Goal: Task Accomplishment & Management: Manage account settings

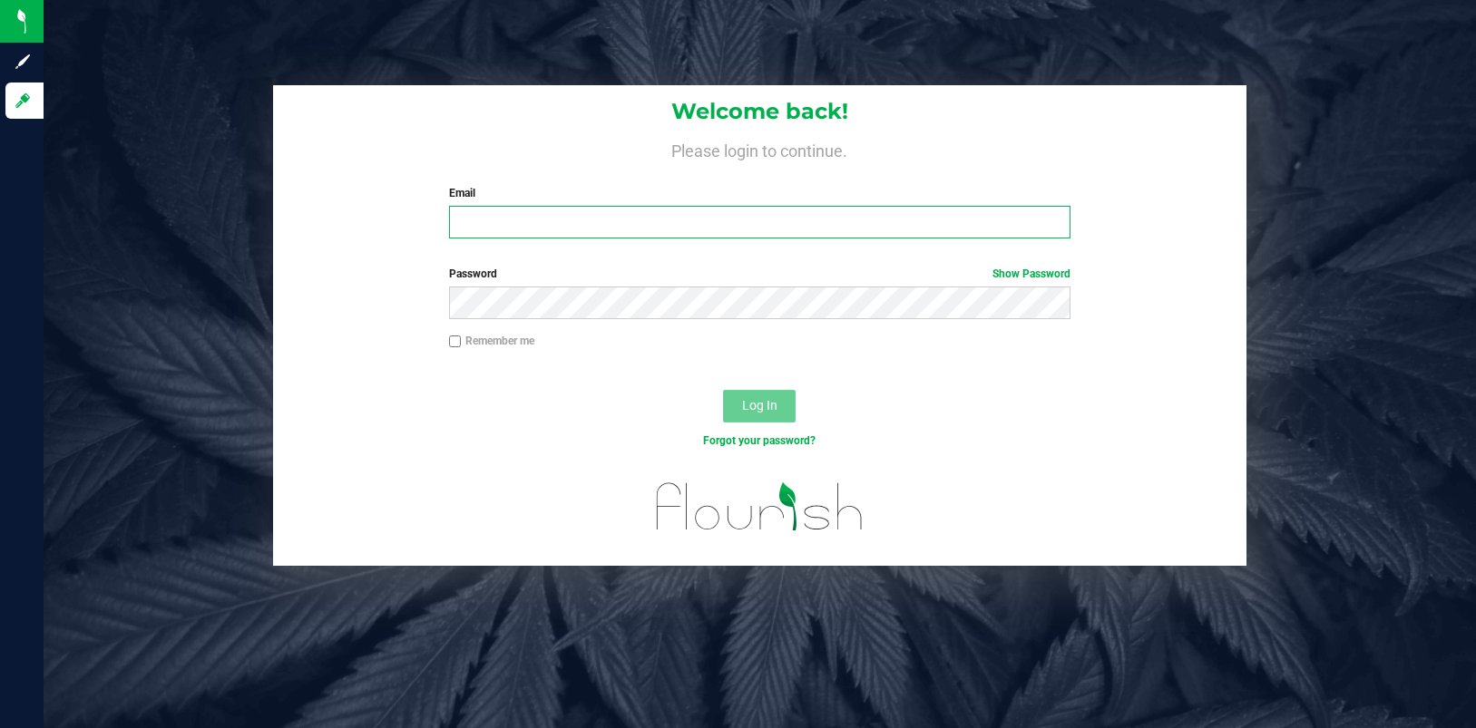
type input "[EMAIL_ADDRESS][DOMAIN_NAME]"
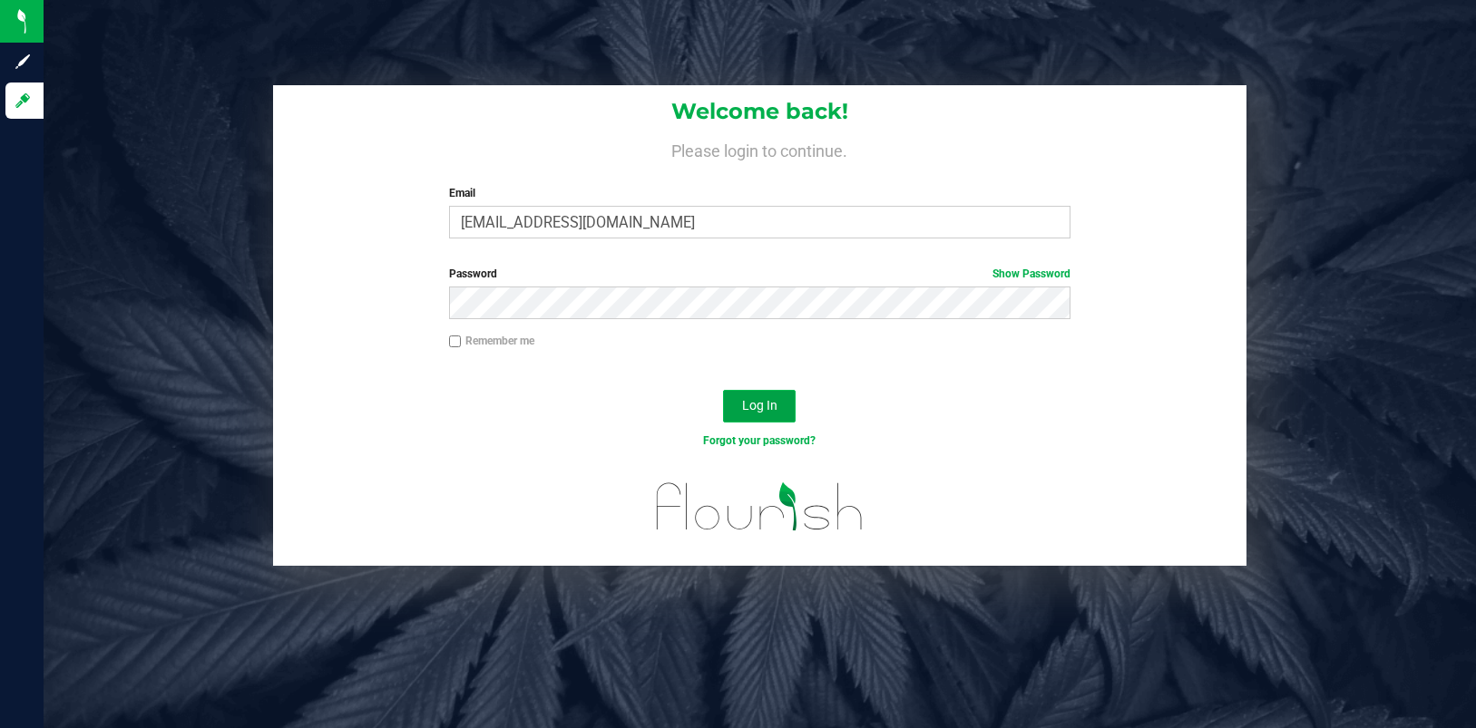
click at [756, 407] on span "Log In" at bounding box center [759, 405] width 35 height 15
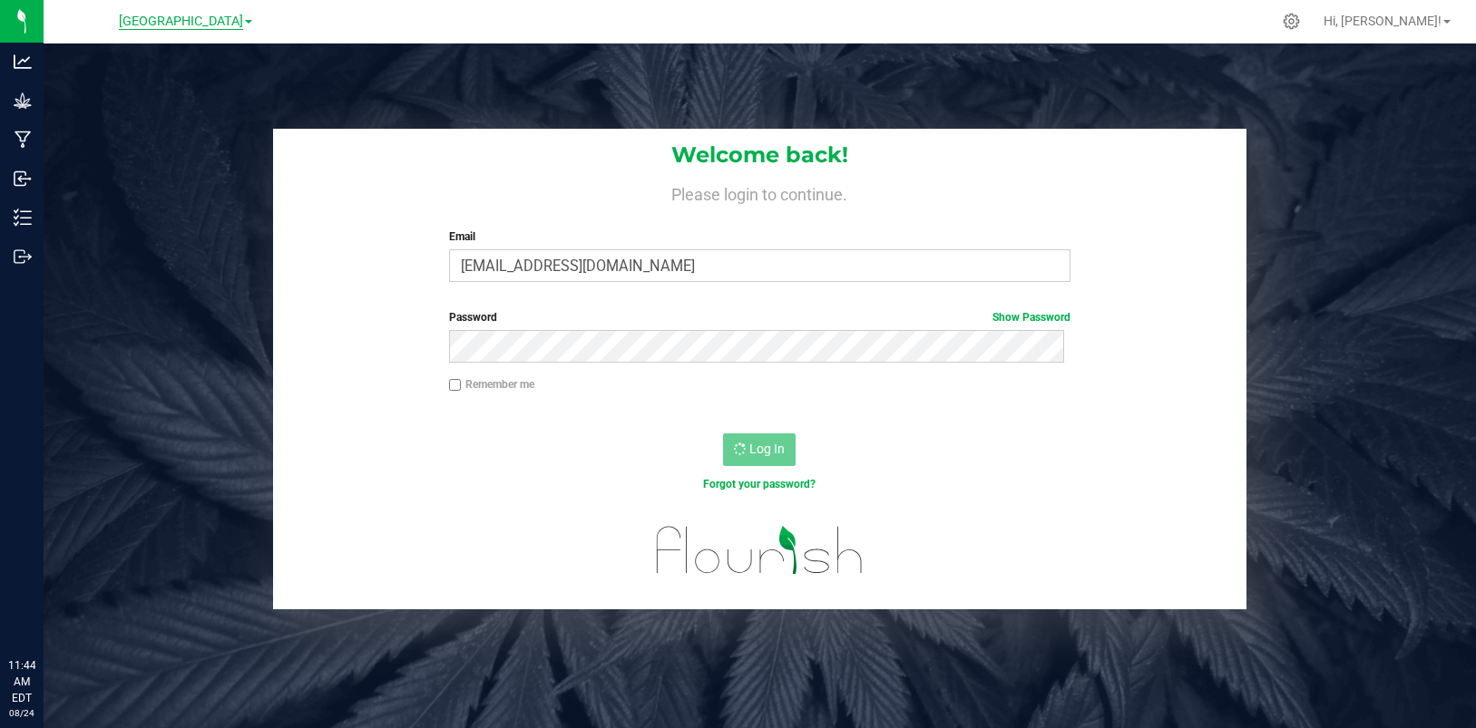
click at [222, 23] on span "[GEOGRAPHIC_DATA]" at bounding box center [181, 22] width 124 height 16
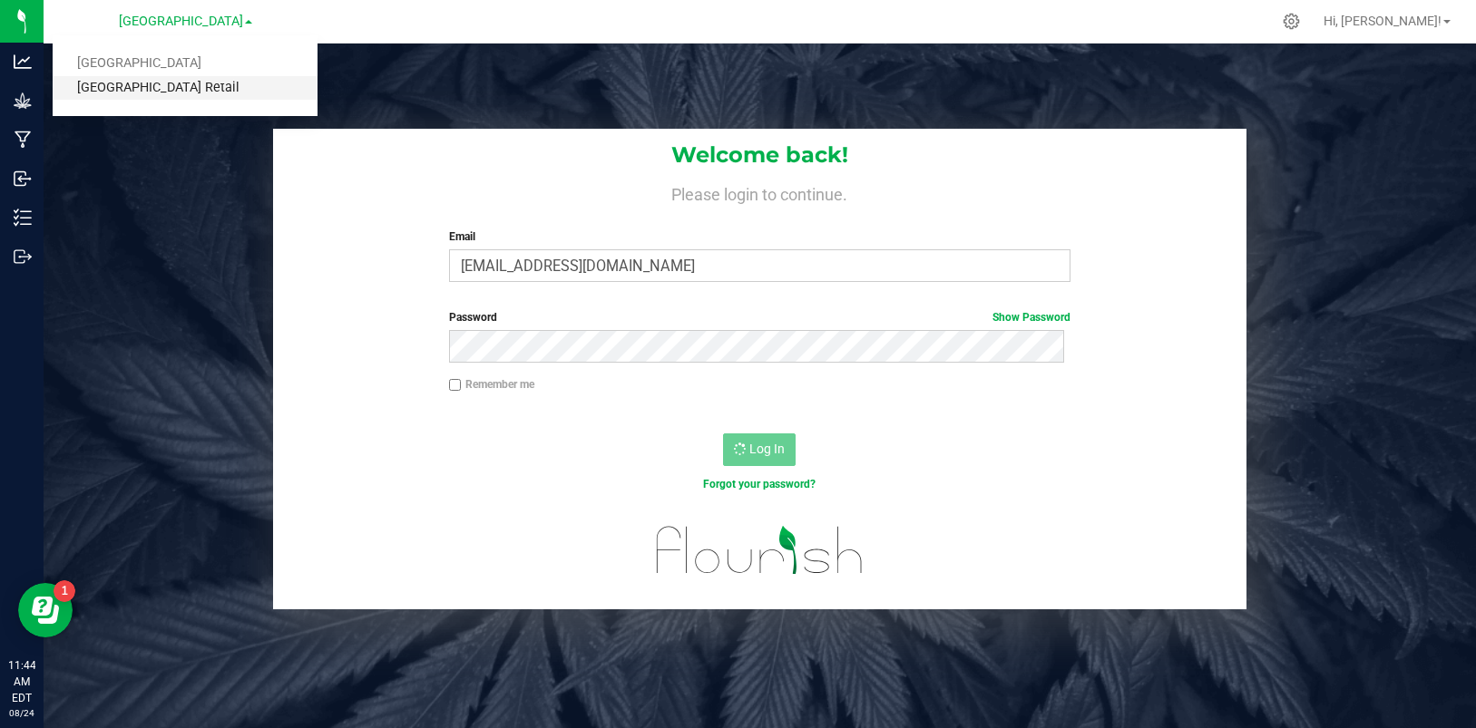
click at [190, 83] on link "[GEOGRAPHIC_DATA] Retail" at bounding box center [185, 88] width 265 height 24
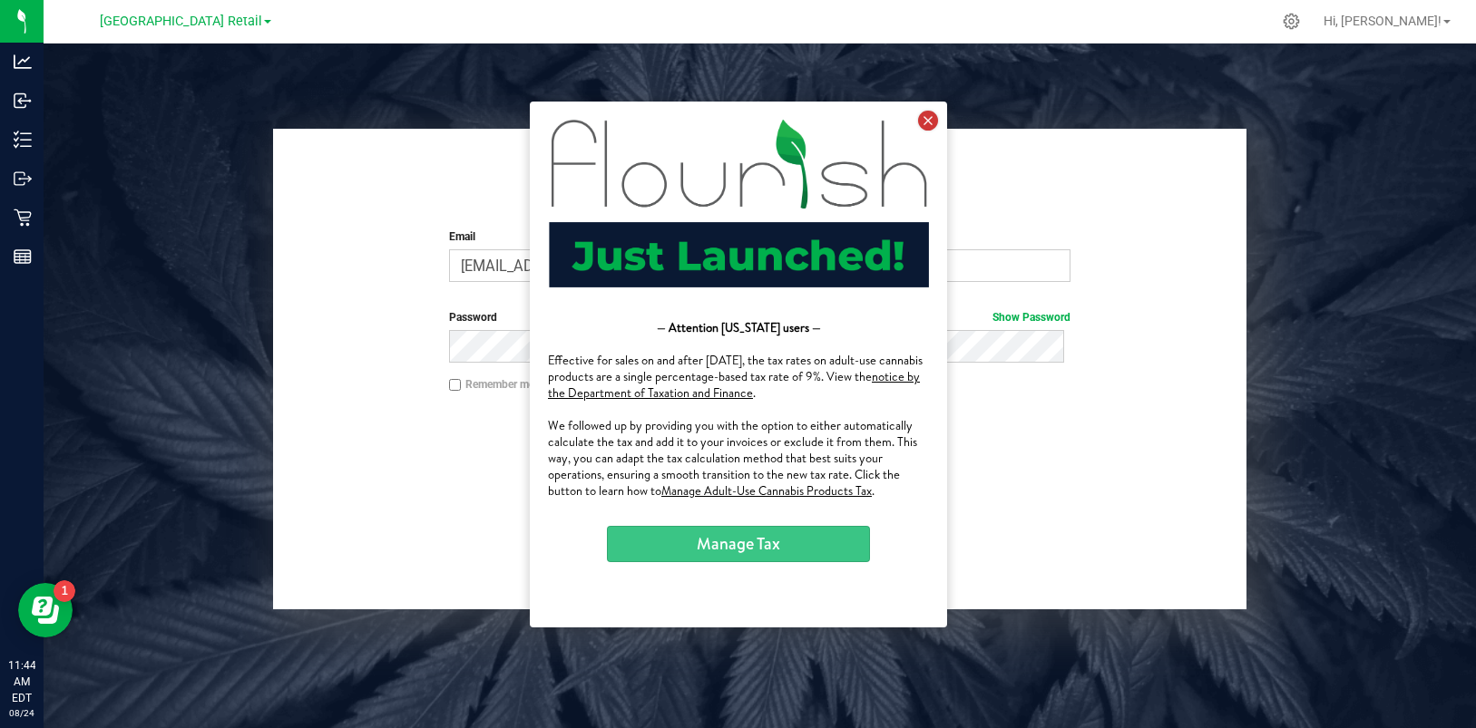
click at [924, 126] on icon at bounding box center [927, 120] width 20 height 20
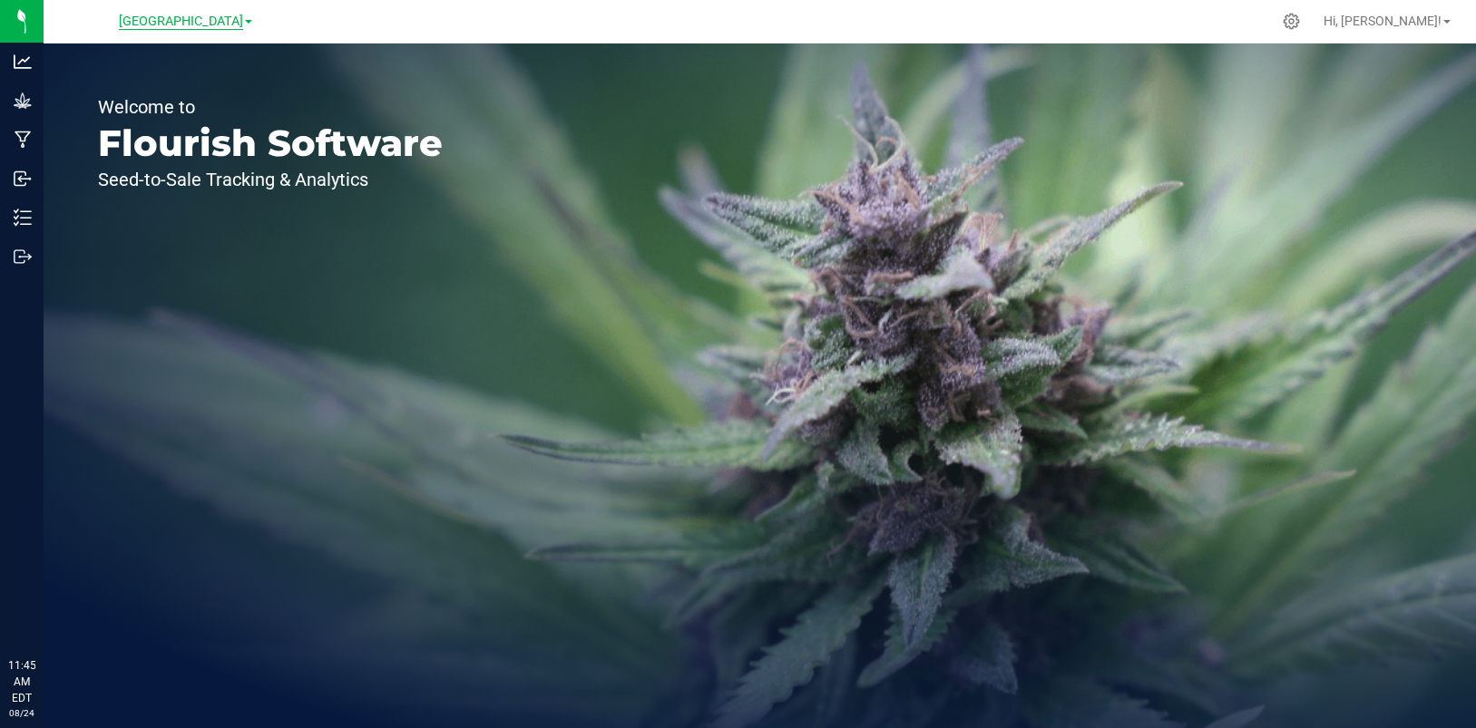
click at [233, 19] on span "Township Valley Farm" at bounding box center [181, 22] width 124 height 16
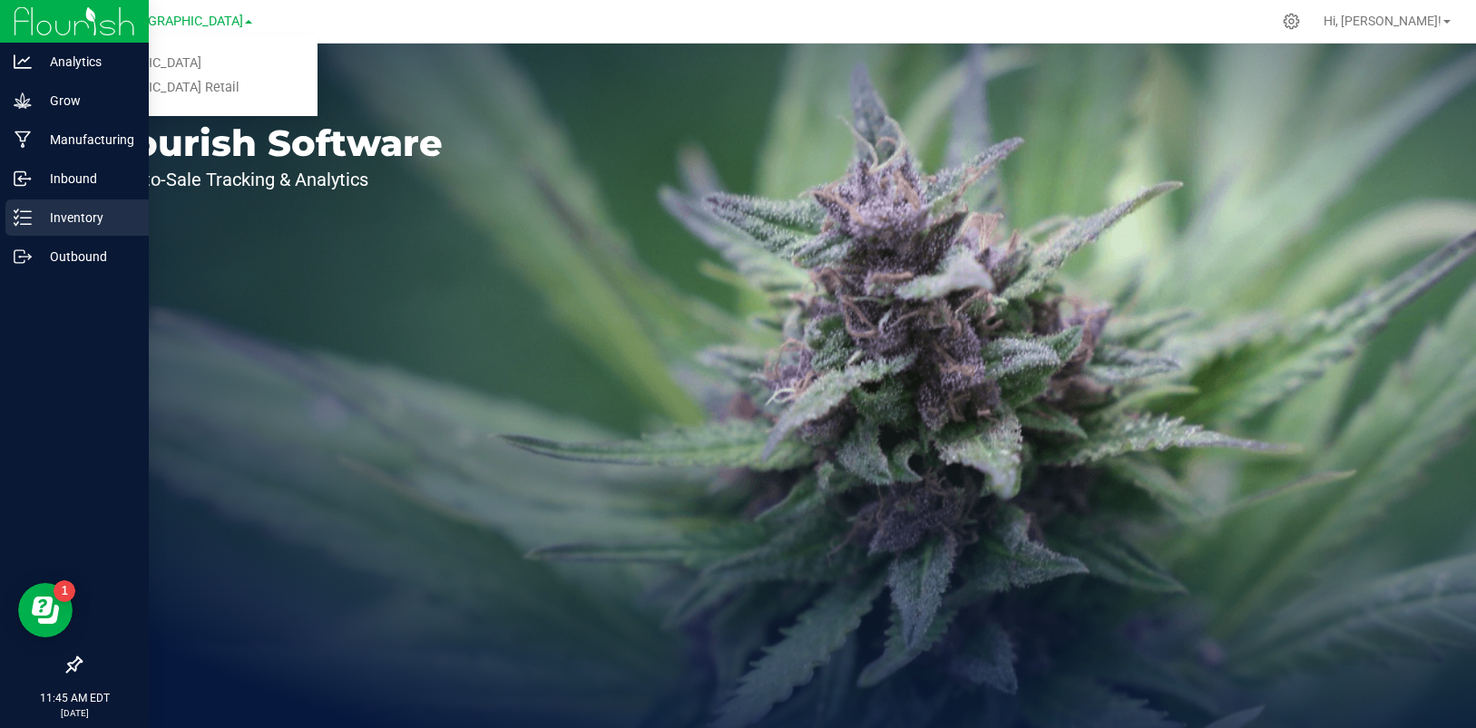
click at [73, 216] on p "Inventory" at bounding box center [86, 218] width 109 height 22
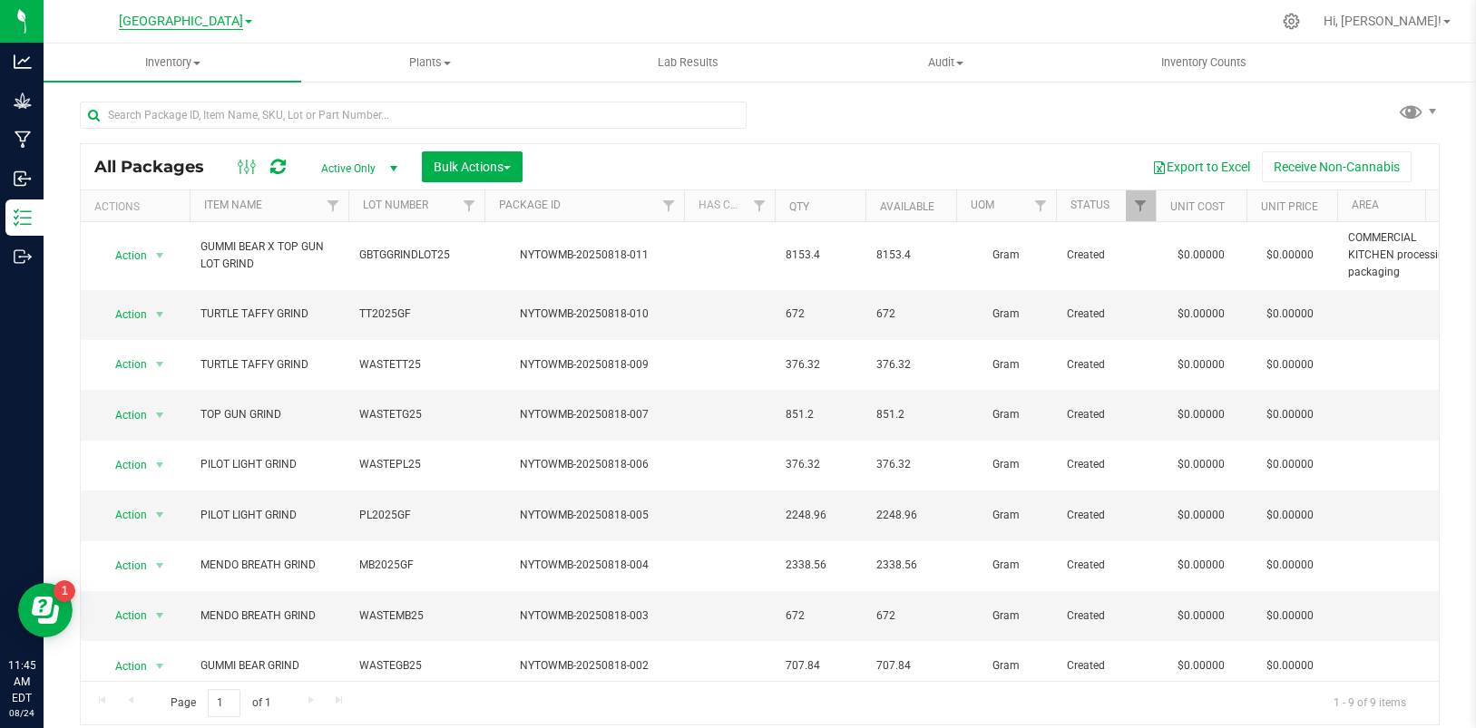
click at [241, 22] on span "Township Valley Farm" at bounding box center [181, 22] width 124 height 16
click at [196, 91] on link "[GEOGRAPHIC_DATA] Retail" at bounding box center [185, 88] width 265 height 24
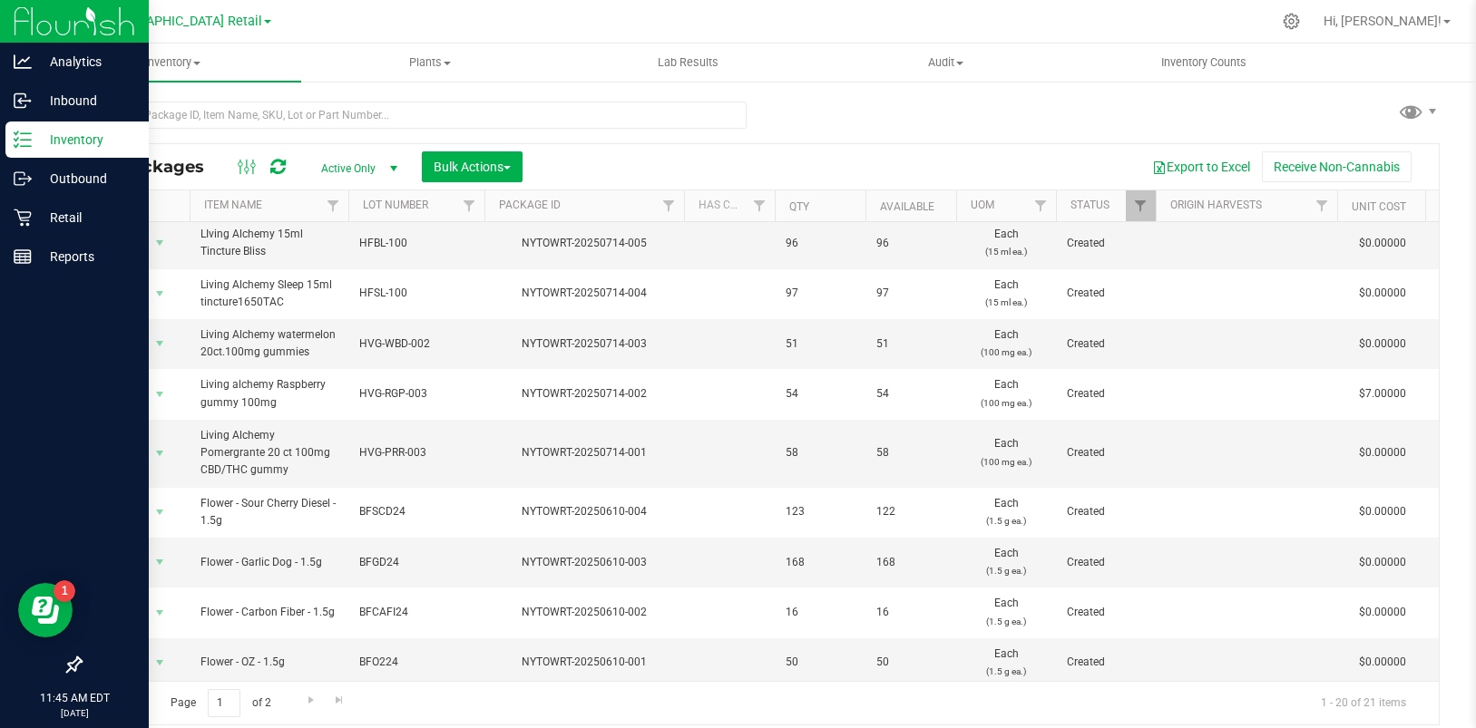
scroll to position [393, 0]
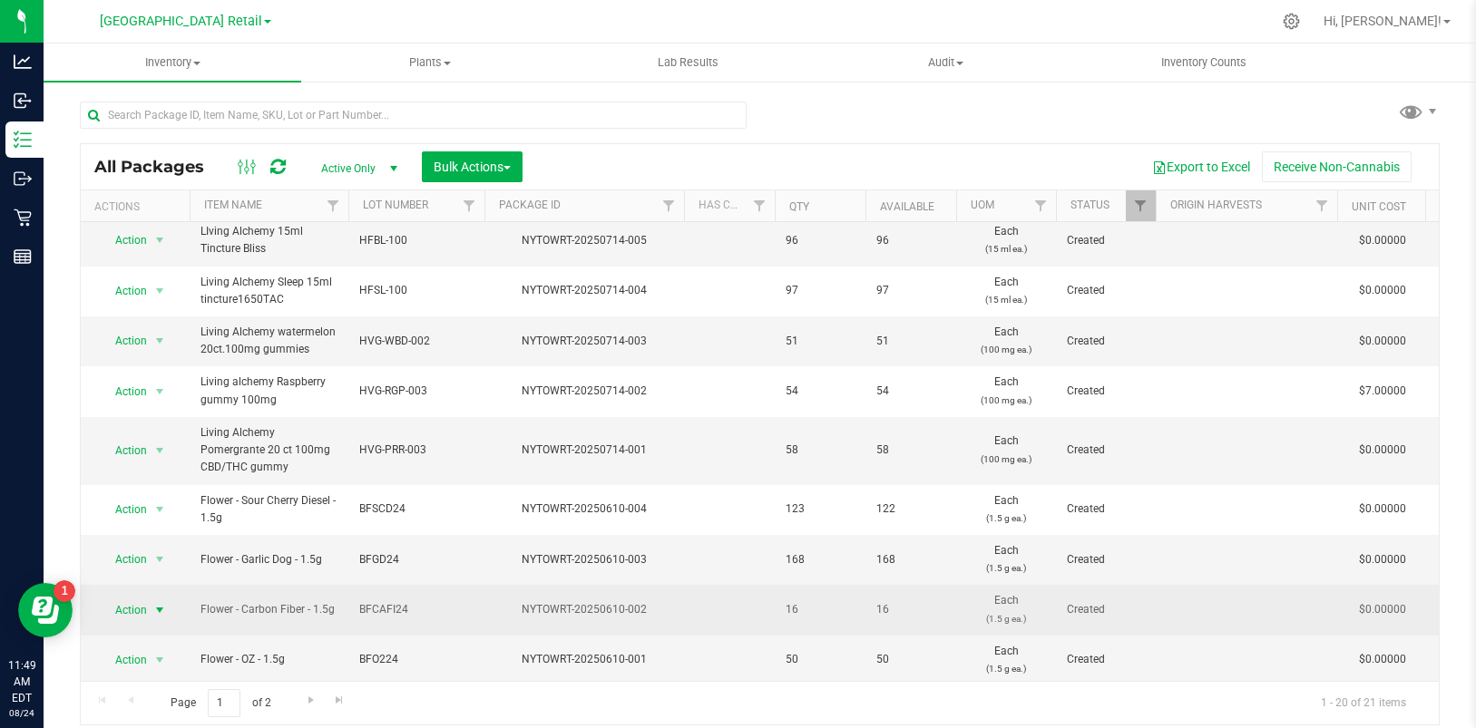
click at [161, 603] on span "select" at bounding box center [159, 610] width 15 height 15
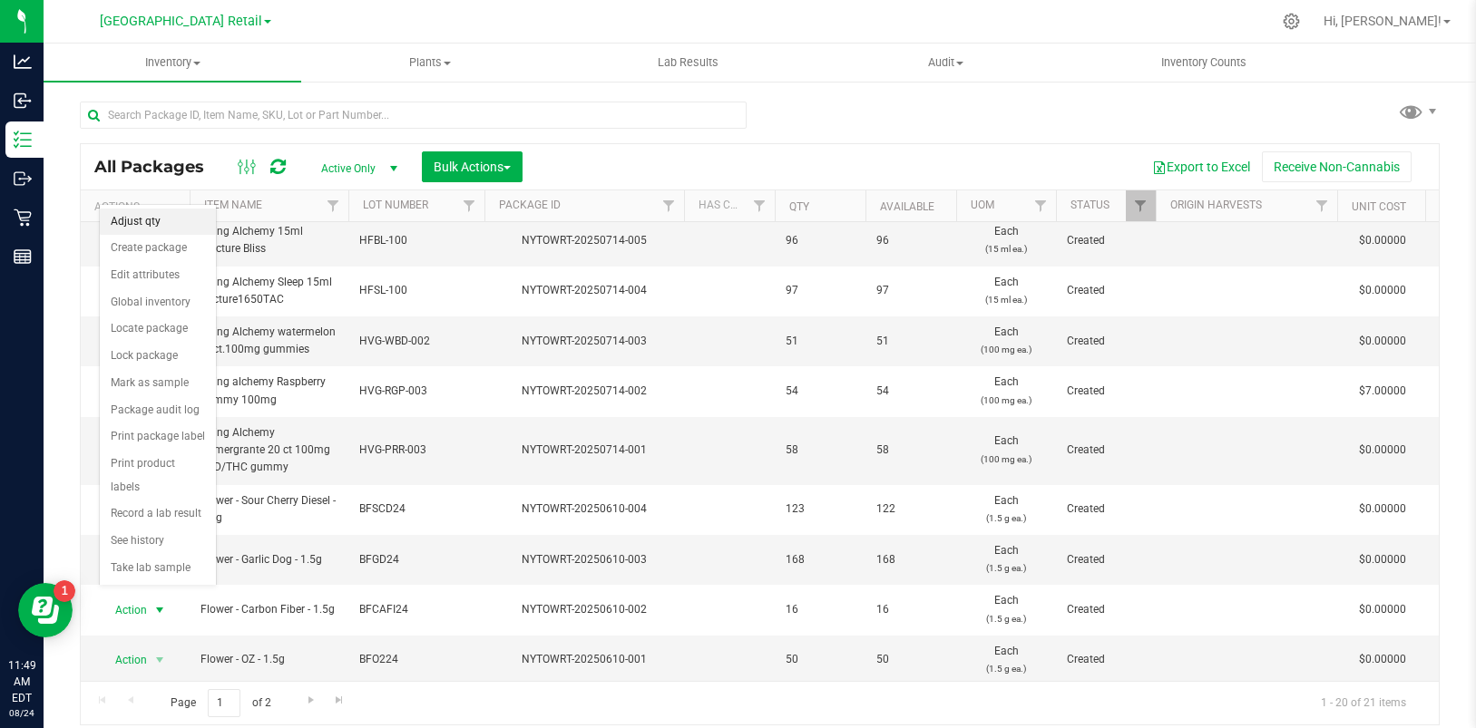
click at [136, 216] on li "Adjust qty" at bounding box center [158, 222] width 116 height 27
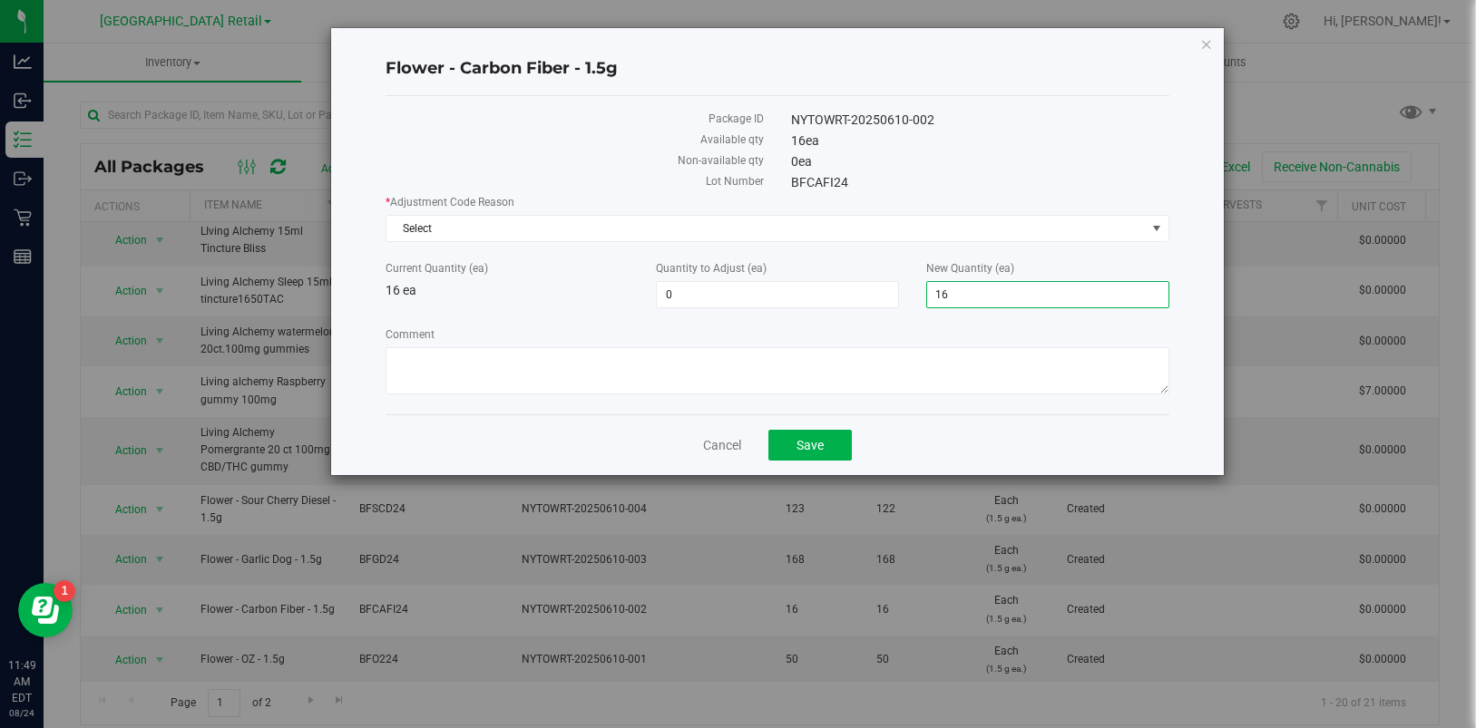
click at [954, 298] on span "16 16" at bounding box center [1047, 294] width 243 height 27
type input "18"
type input "2"
type input "18"
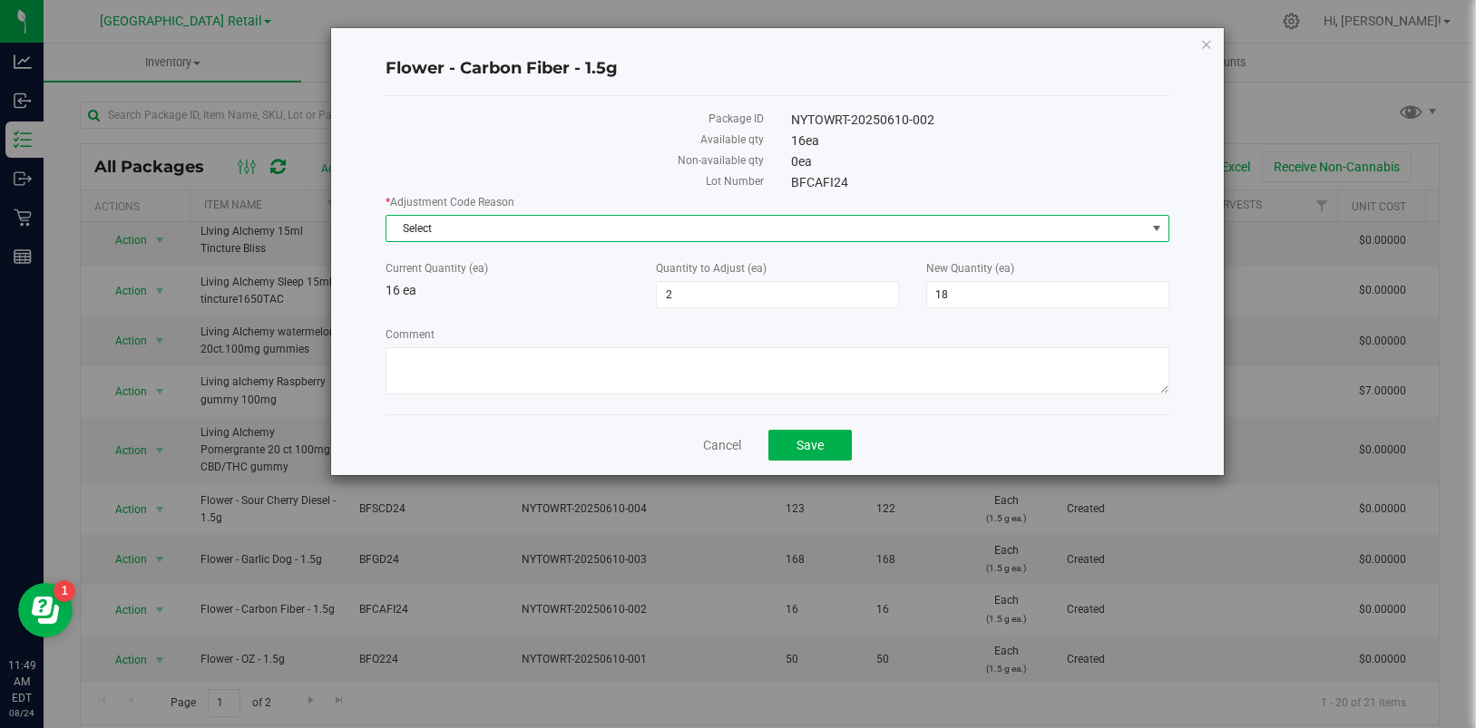
click at [1154, 225] on span "select" at bounding box center [1156, 228] width 15 height 15
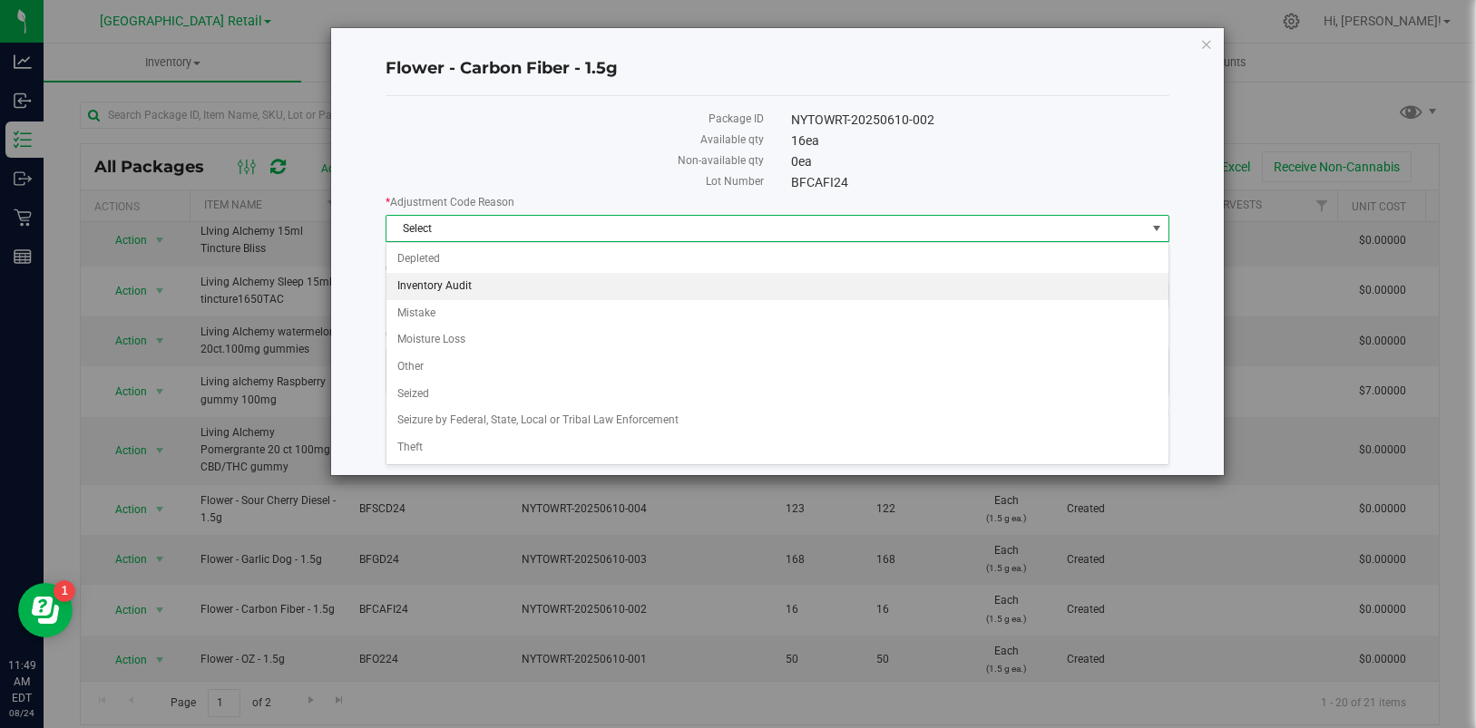
click at [451, 280] on li "Inventory Audit" at bounding box center [776, 286] width 781 height 27
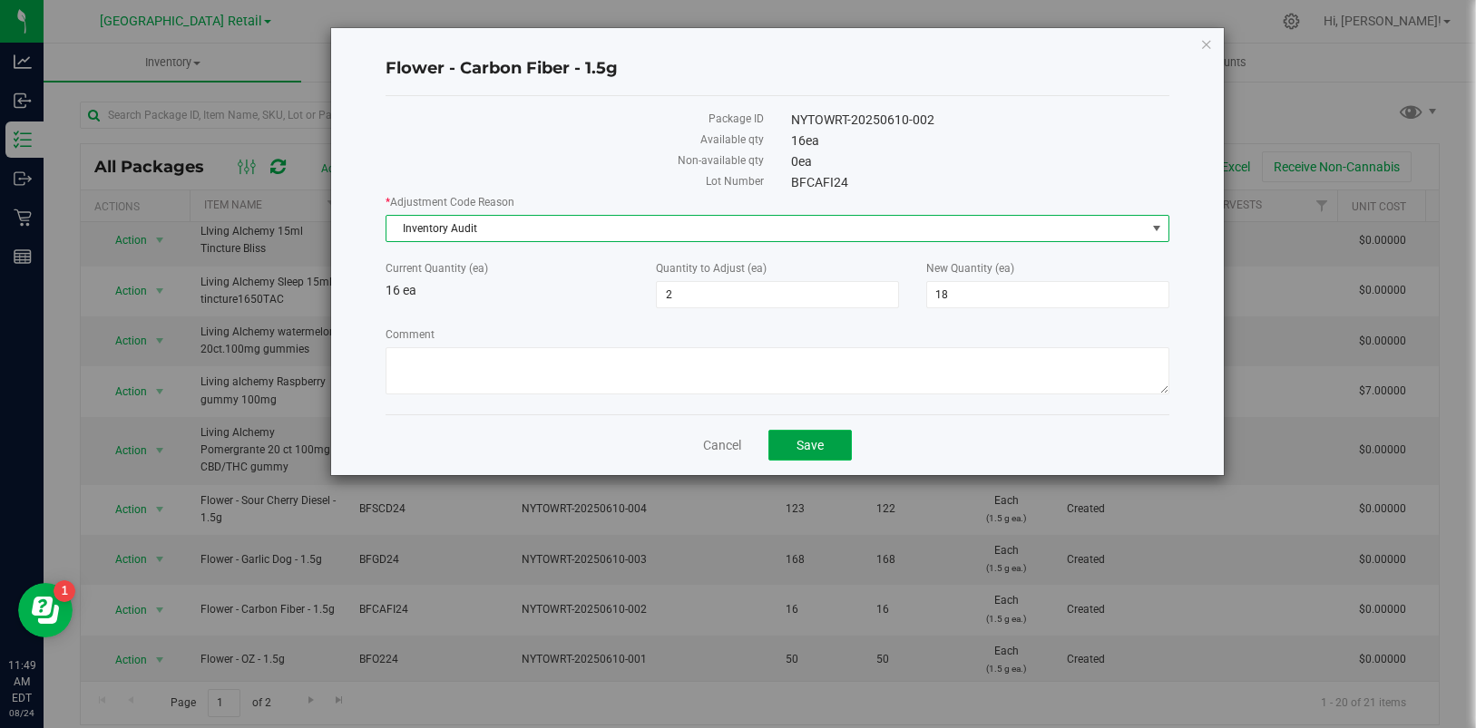
click at [821, 448] on span "Save" at bounding box center [809, 445] width 27 height 15
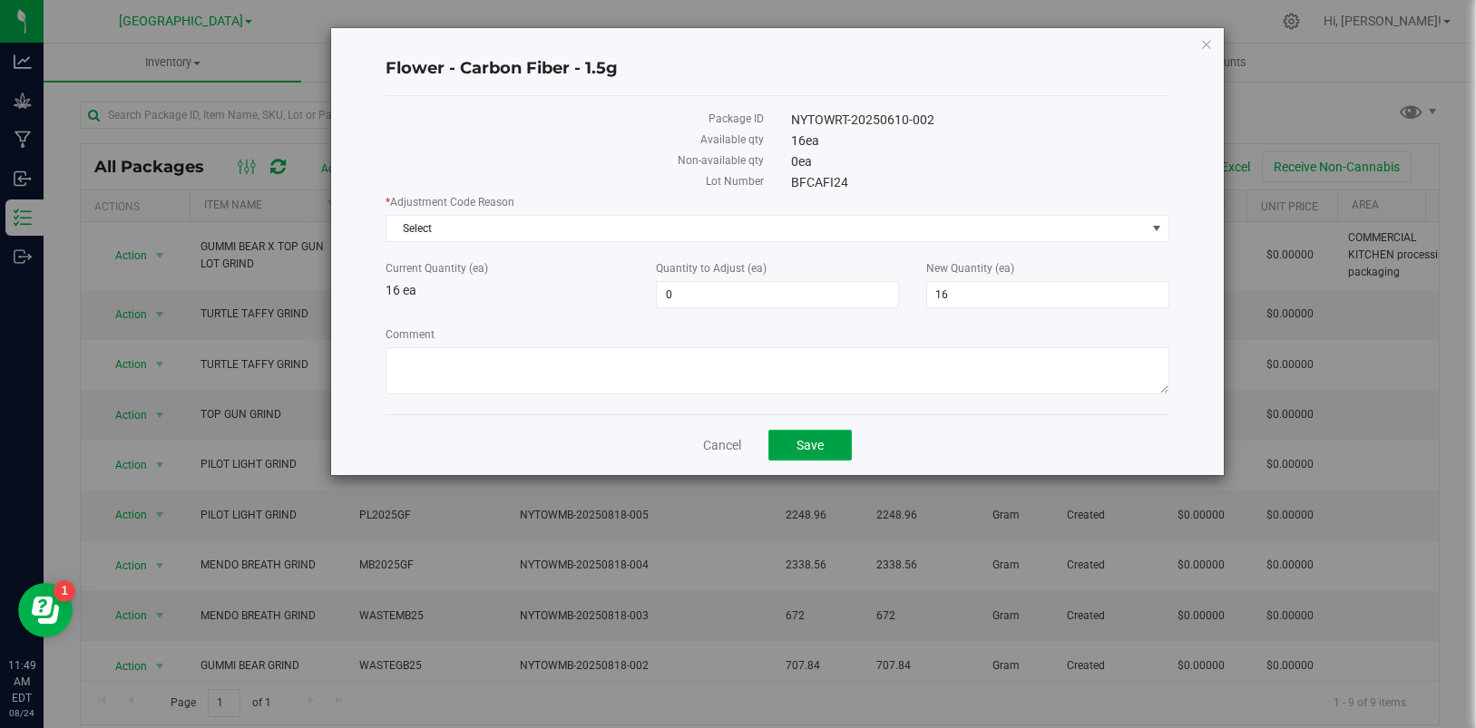
click at [829, 447] on button "Save" at bounding box center [809, 445] width 83 height 31
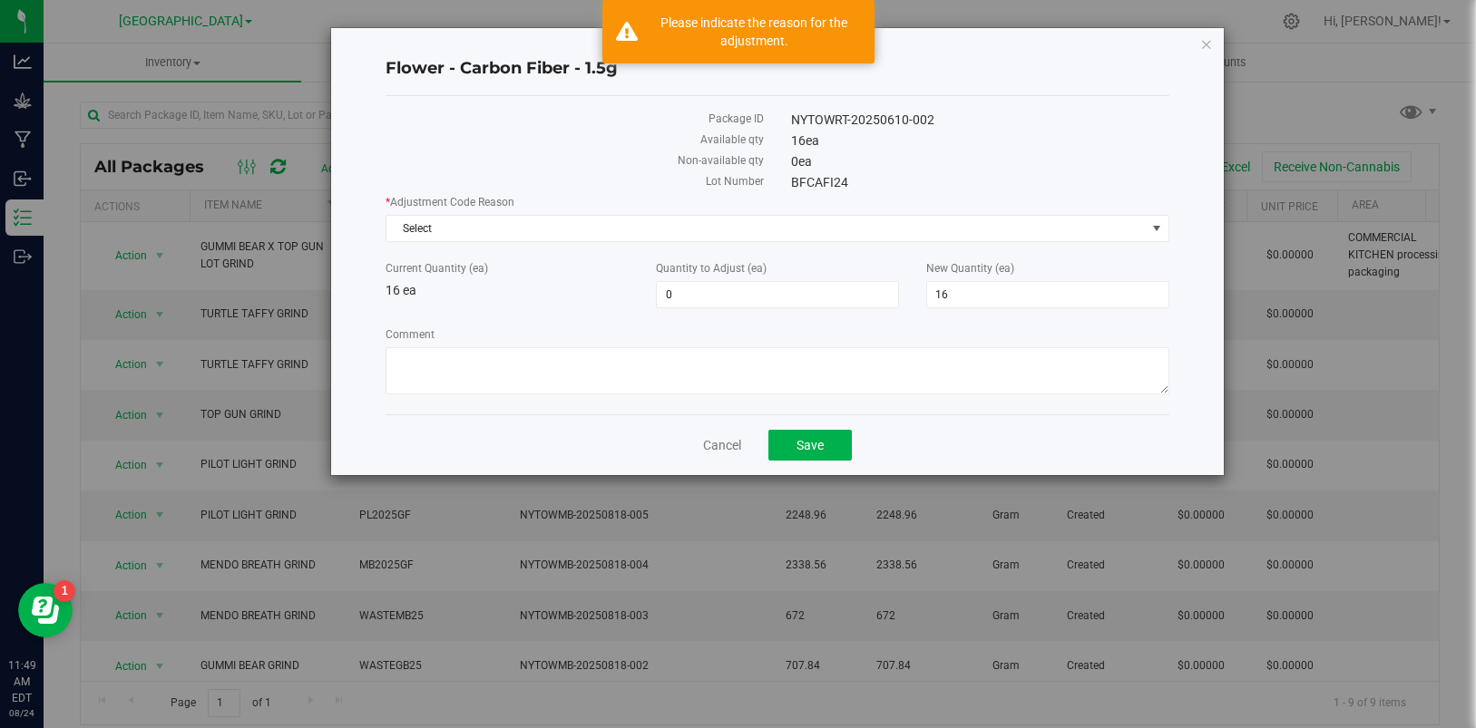
click at [1090, 62] on h4 "Flower - Carbon Fiber - 1.5g" at bounding box center [776, 69] width 783 height 24
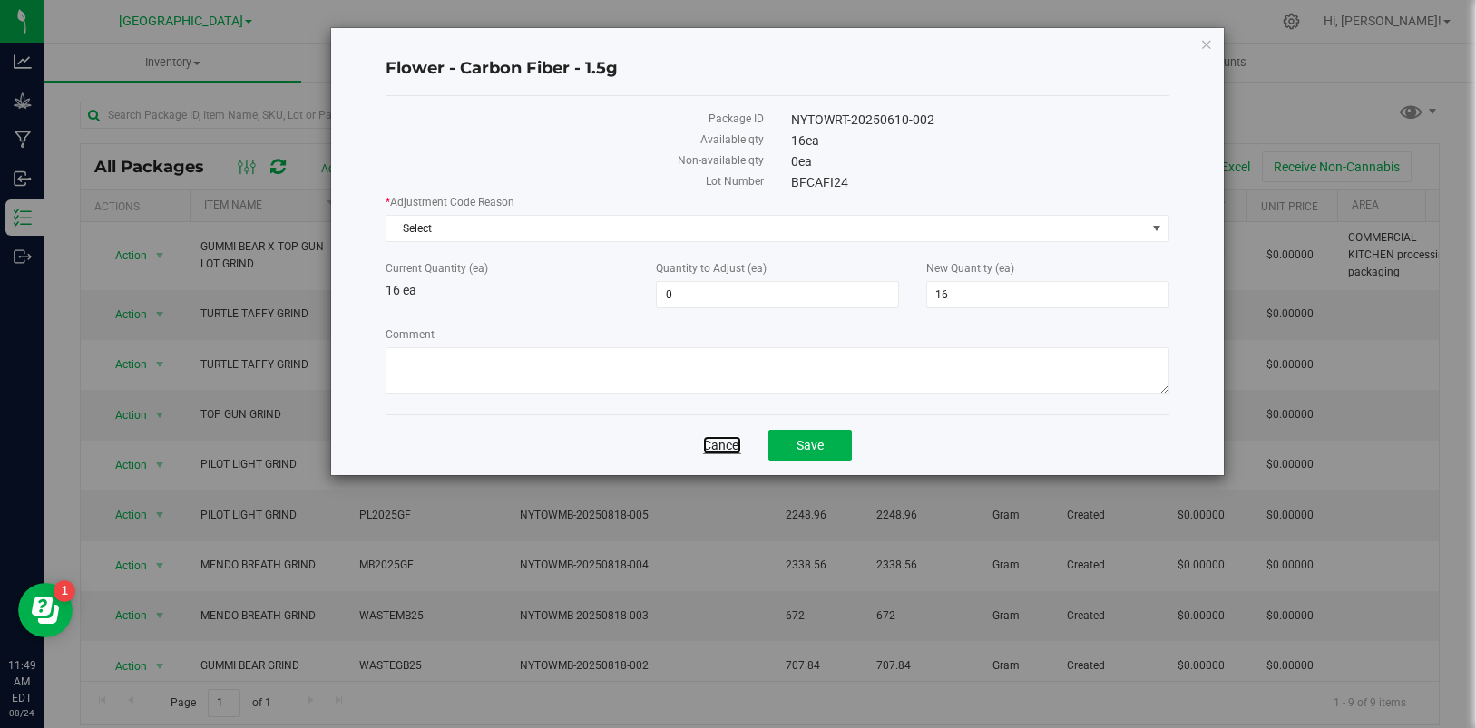
click at [710, 443] on link "Cancel" at bounding box center [722, 445] width 38 height 18
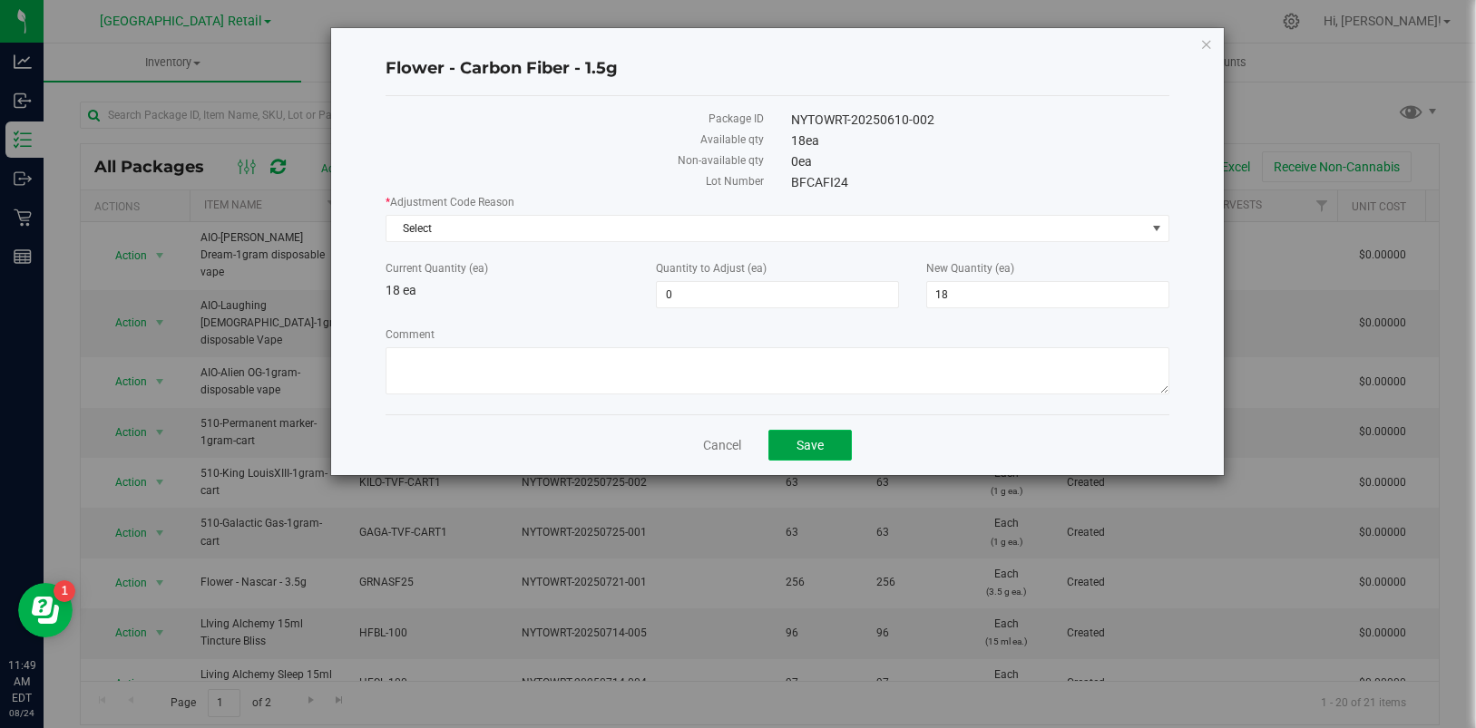
click at [819, 446] on span "Save" at bounding box center [809, 445] width 27 height 15
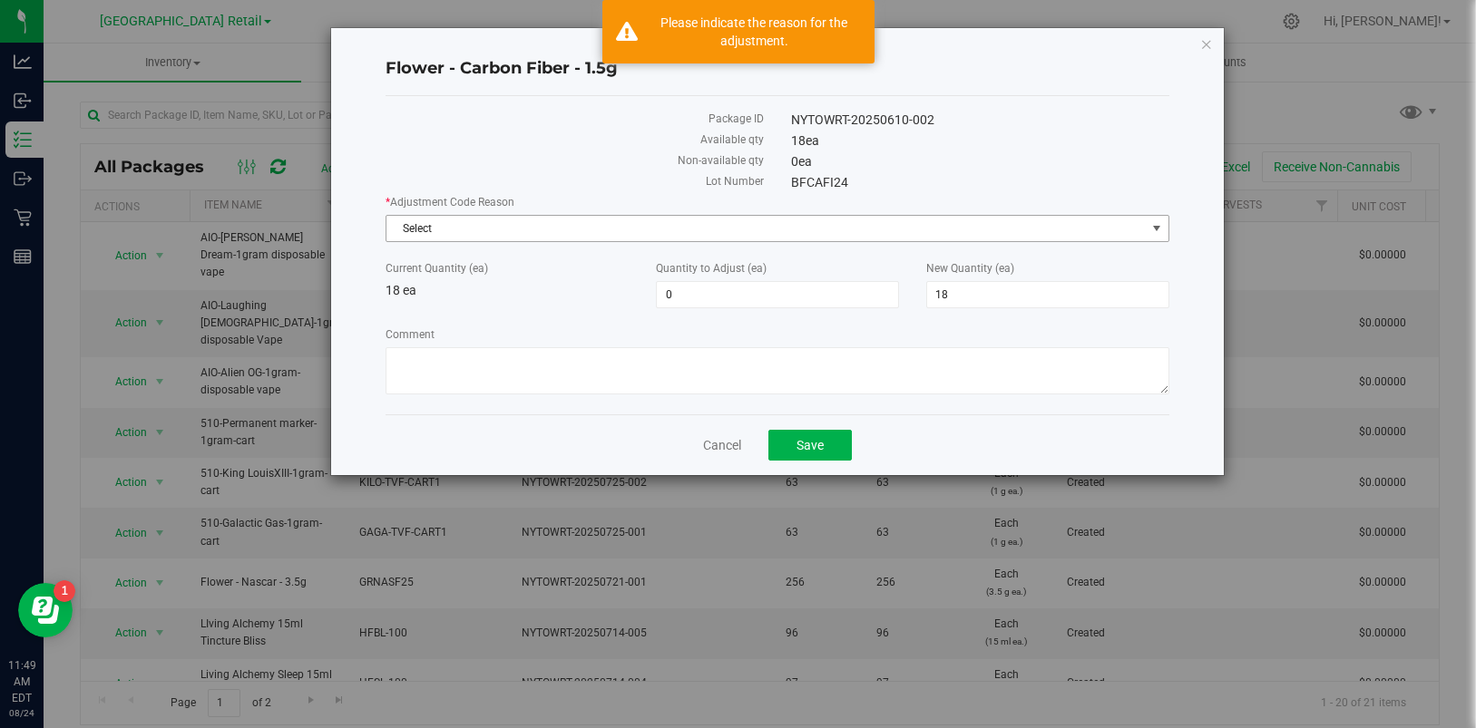
click at [1156, 225] on span "select" at bounding box center [1156, 228] width 15 height 15
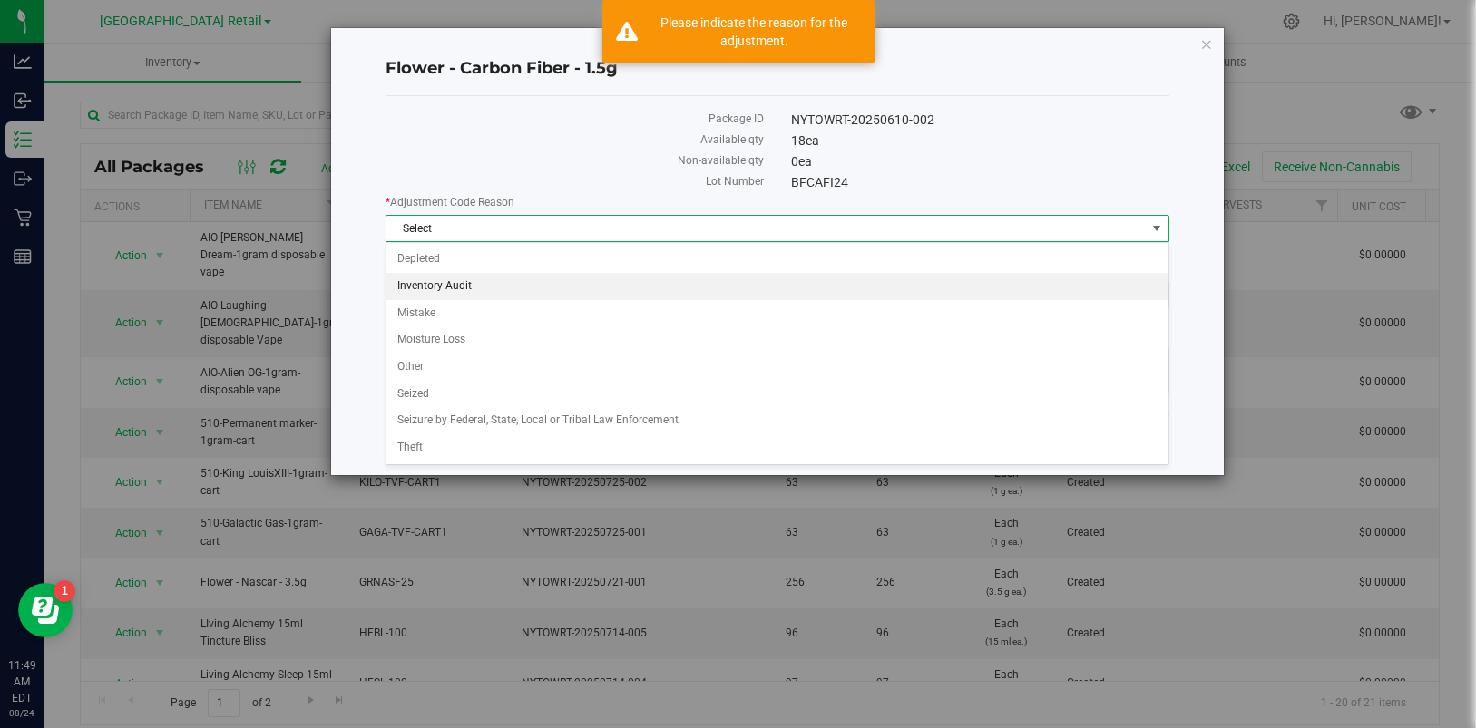
click at [444, 278] on li "Inventory Audit" at bounding box center [776, 286] width 781 height 27
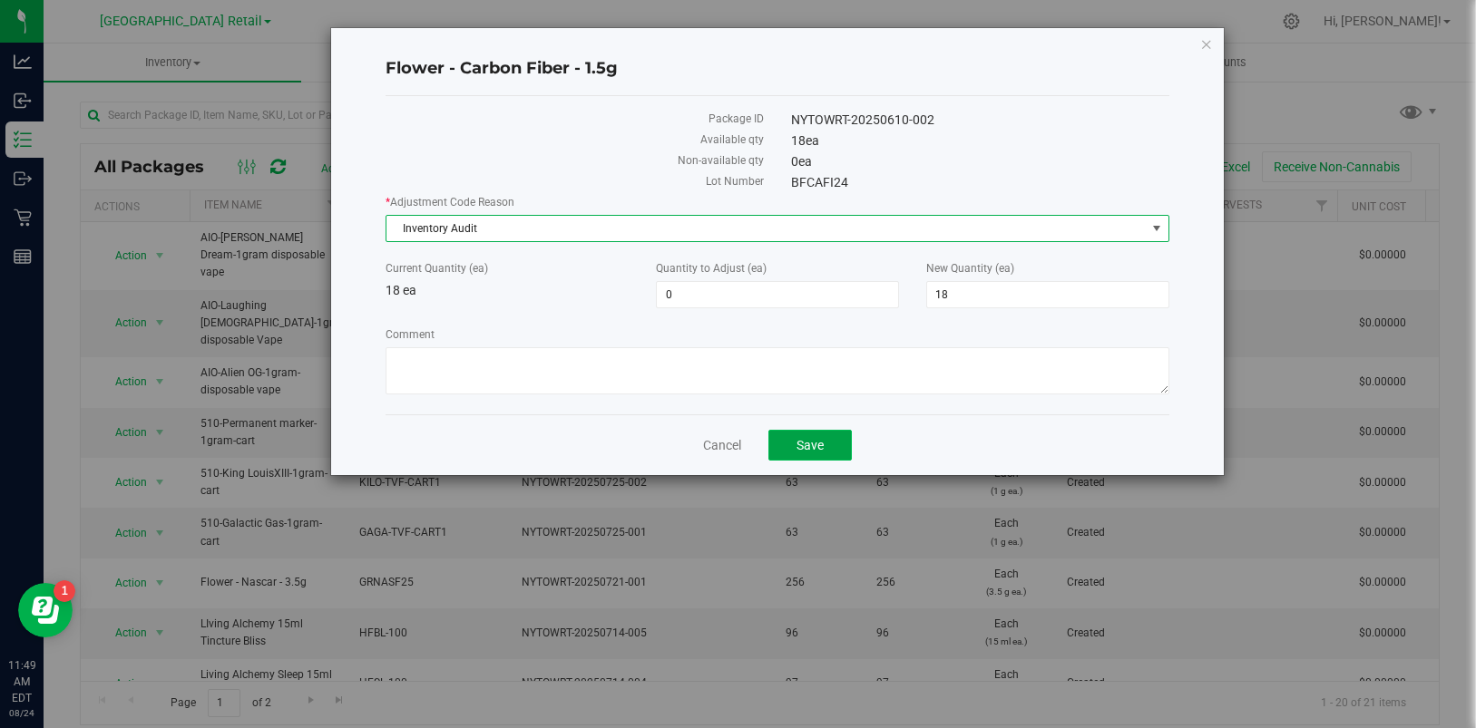
click at [805, 442] on span "Save" at bounding box center [809, 445] width 27 height 15
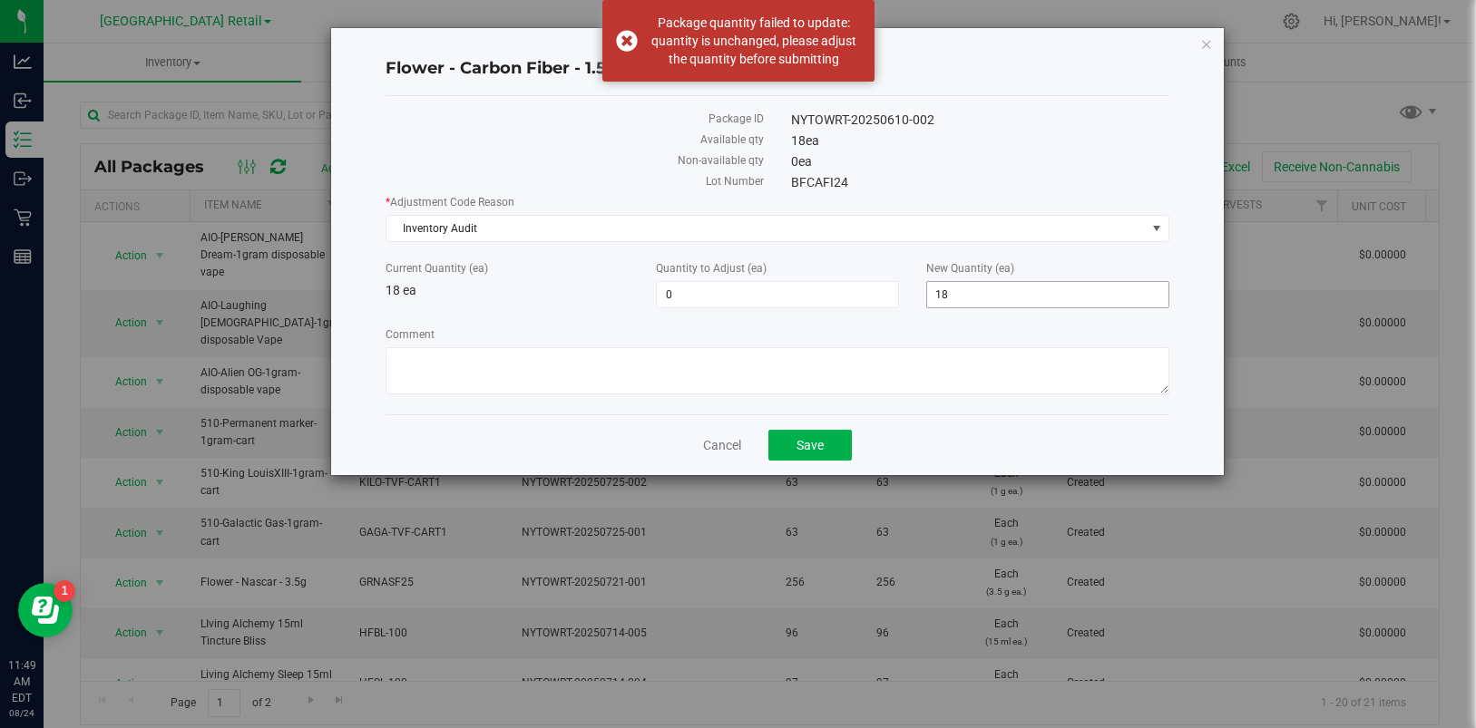
click at [980, 290] on span "18 18" at bounding box center [1047, 294] width 243 height 27
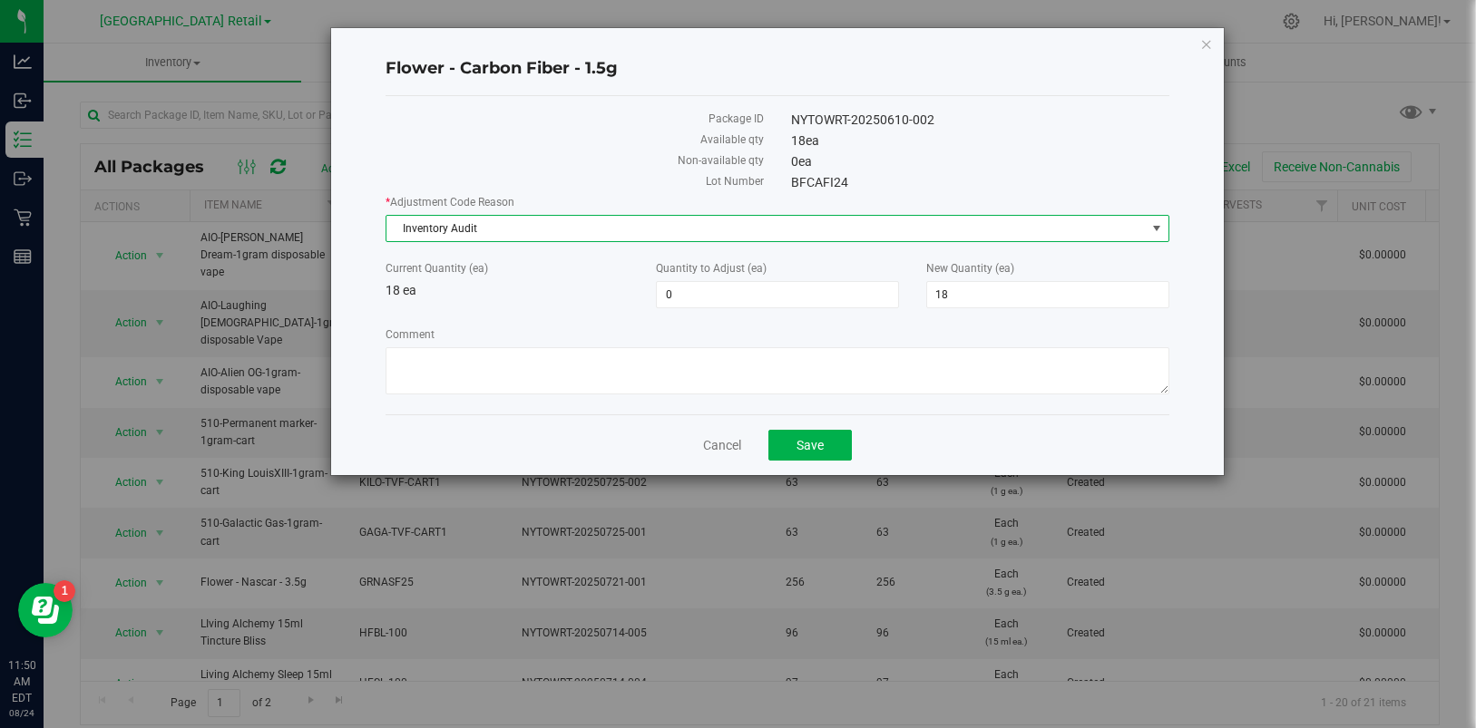
click at [1158, 227] on span "select" at bounding box center [1156, 228] width 15 height 15
click at [1209, 43] on icon "button" at bounding box center [1206, 44] width 13 height 22
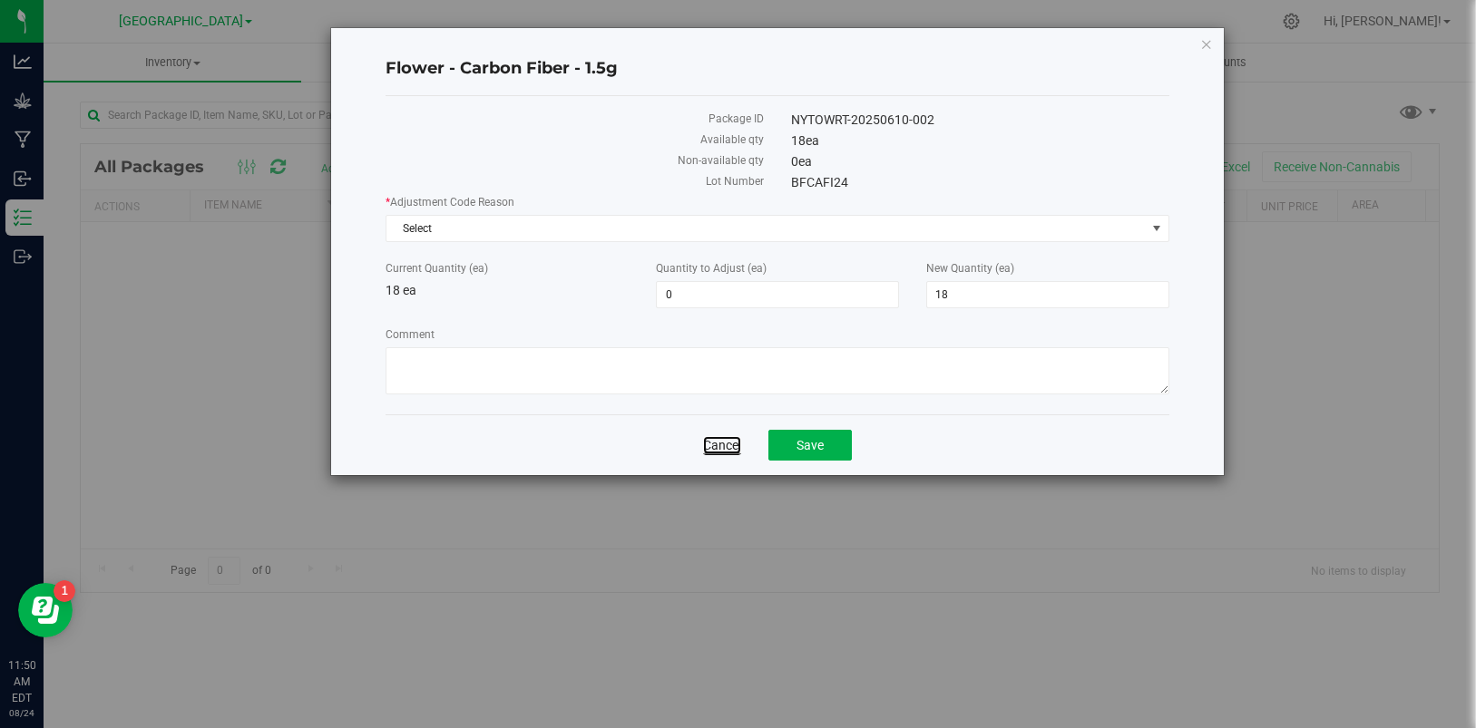
click at [717, 436] on link "Cancel" at bounding box center [722, 445] width 38 height 18
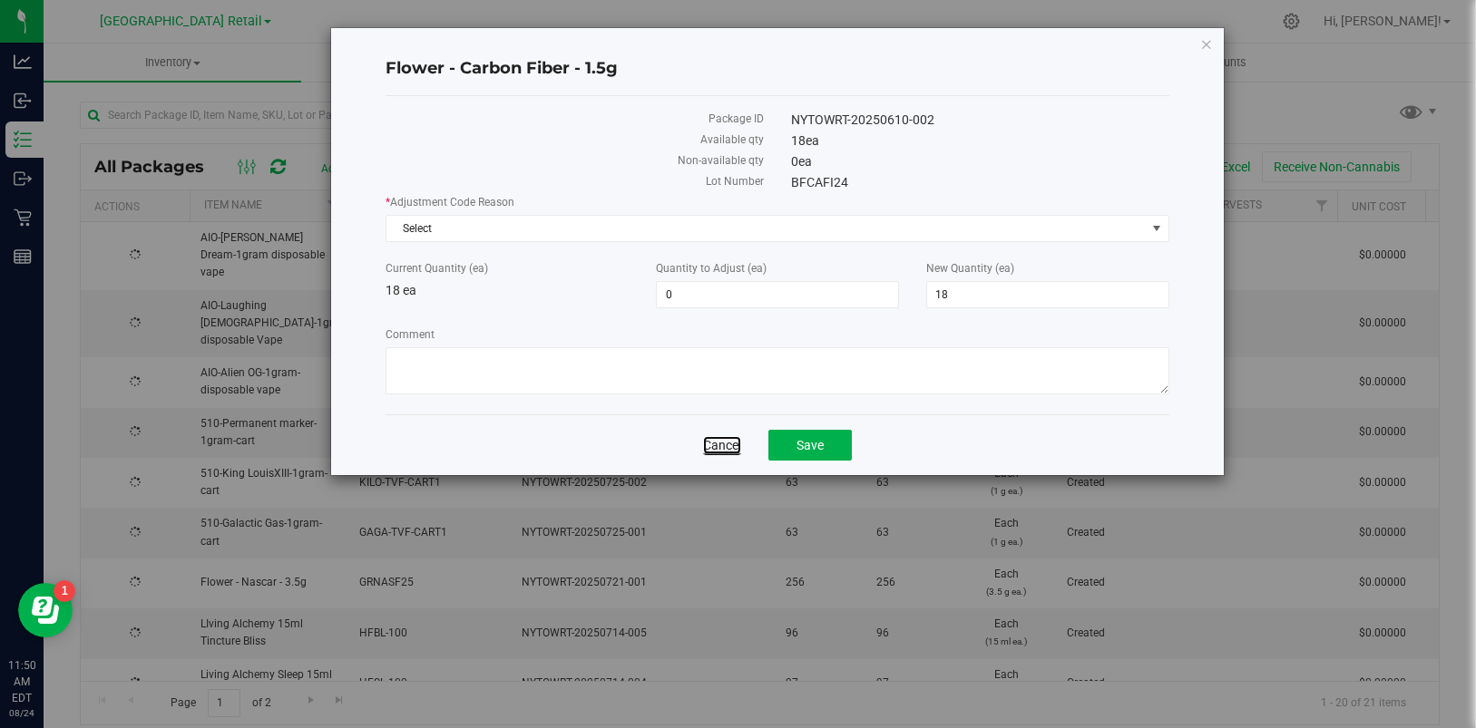
click at [713, 446] on link "Cancel" at bounding box center [722, 445] width 38 height 18
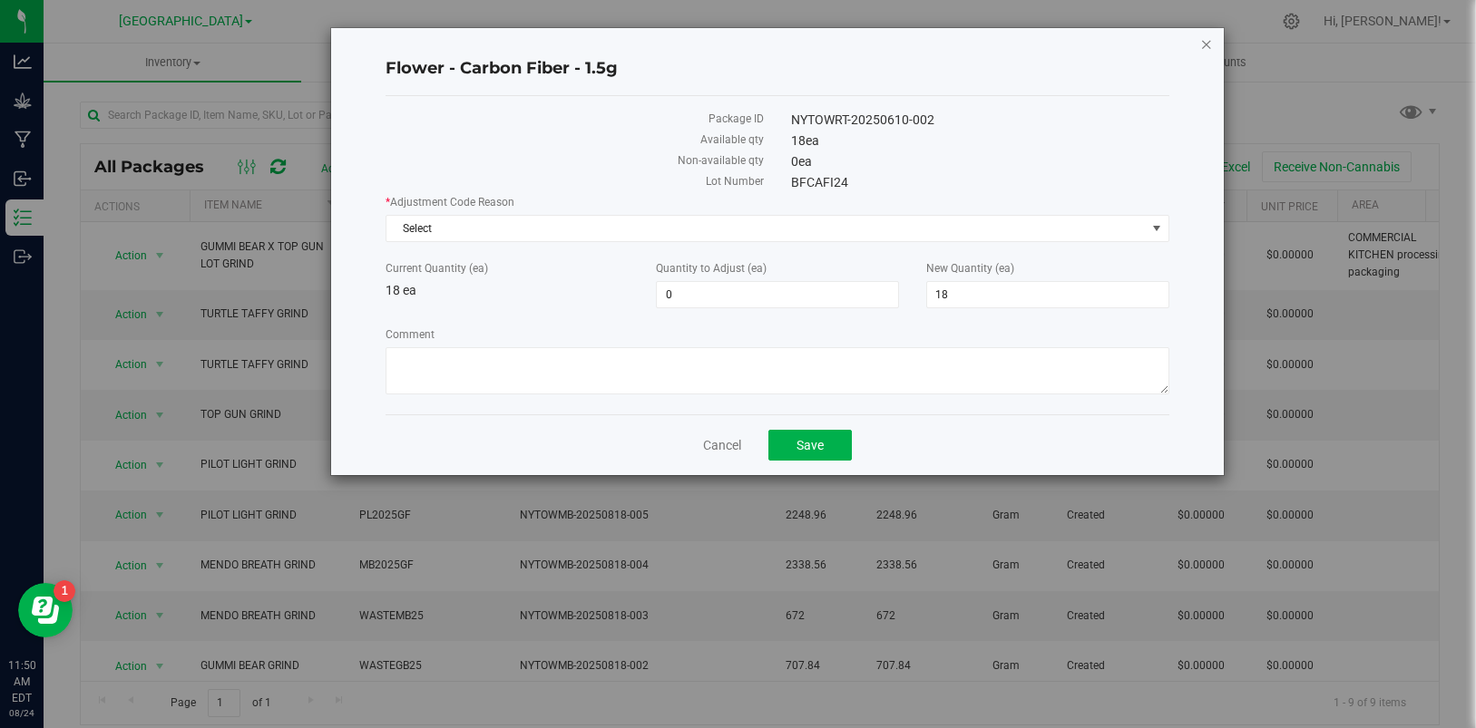
click at [1206, 52] on icon "button" at bounding box center [1206, 44] width 13 height 22
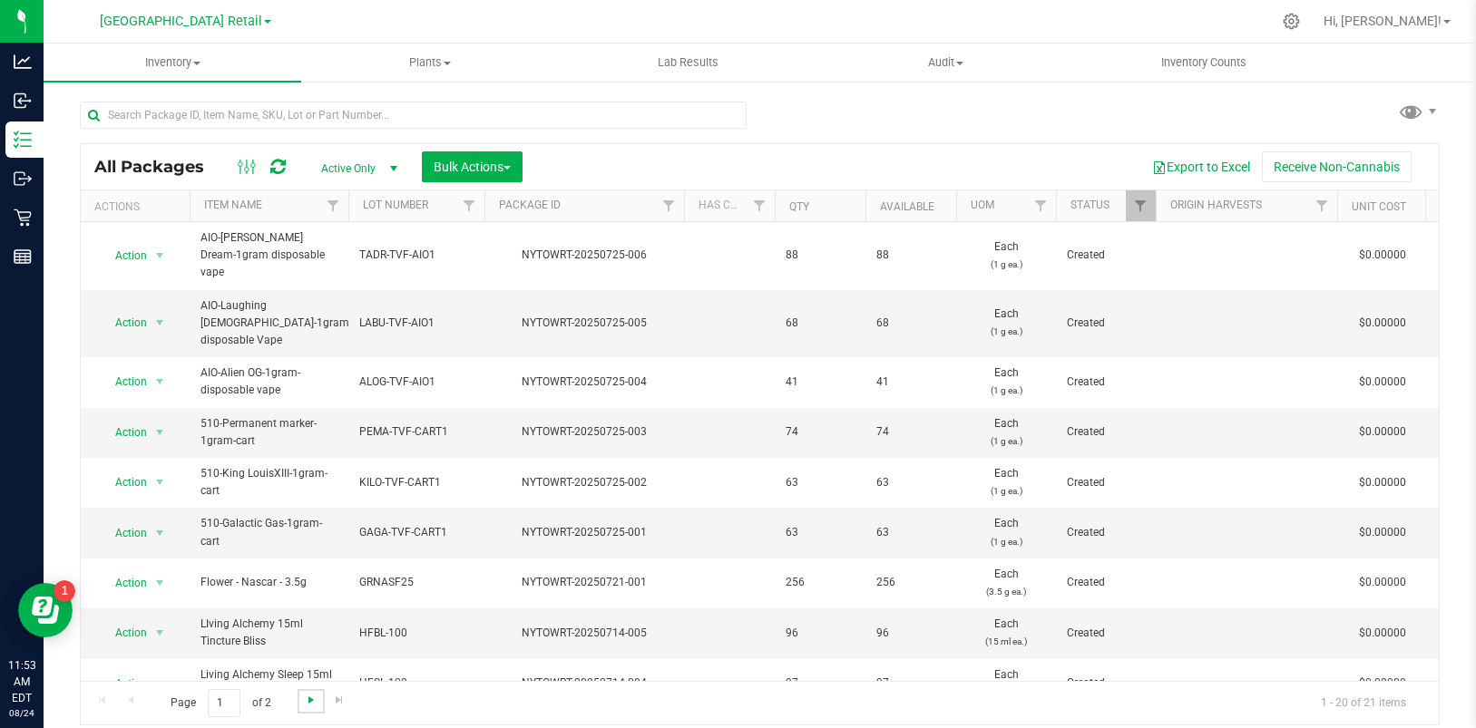
click at [309, 704] on span "Go to the next page" at bounding box center [311, 700] width 15 height 15
